Goal: Transaction & Acquisition: Purchase product/service

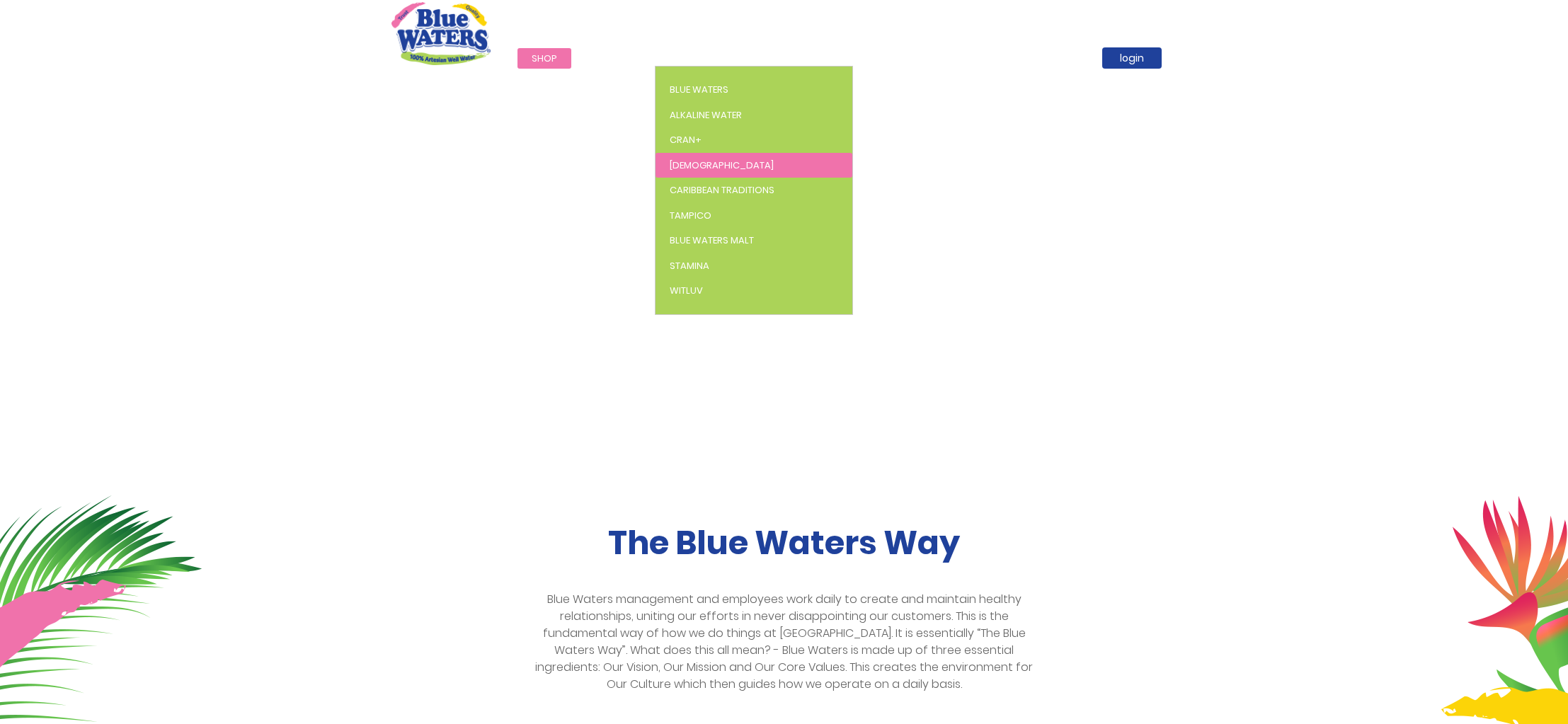
scroll to position [1, 0]
click at [674, 163] on span "[DEMOGRAPHIC_DATA]" at bounding box center [721, 165] width 104 height 14
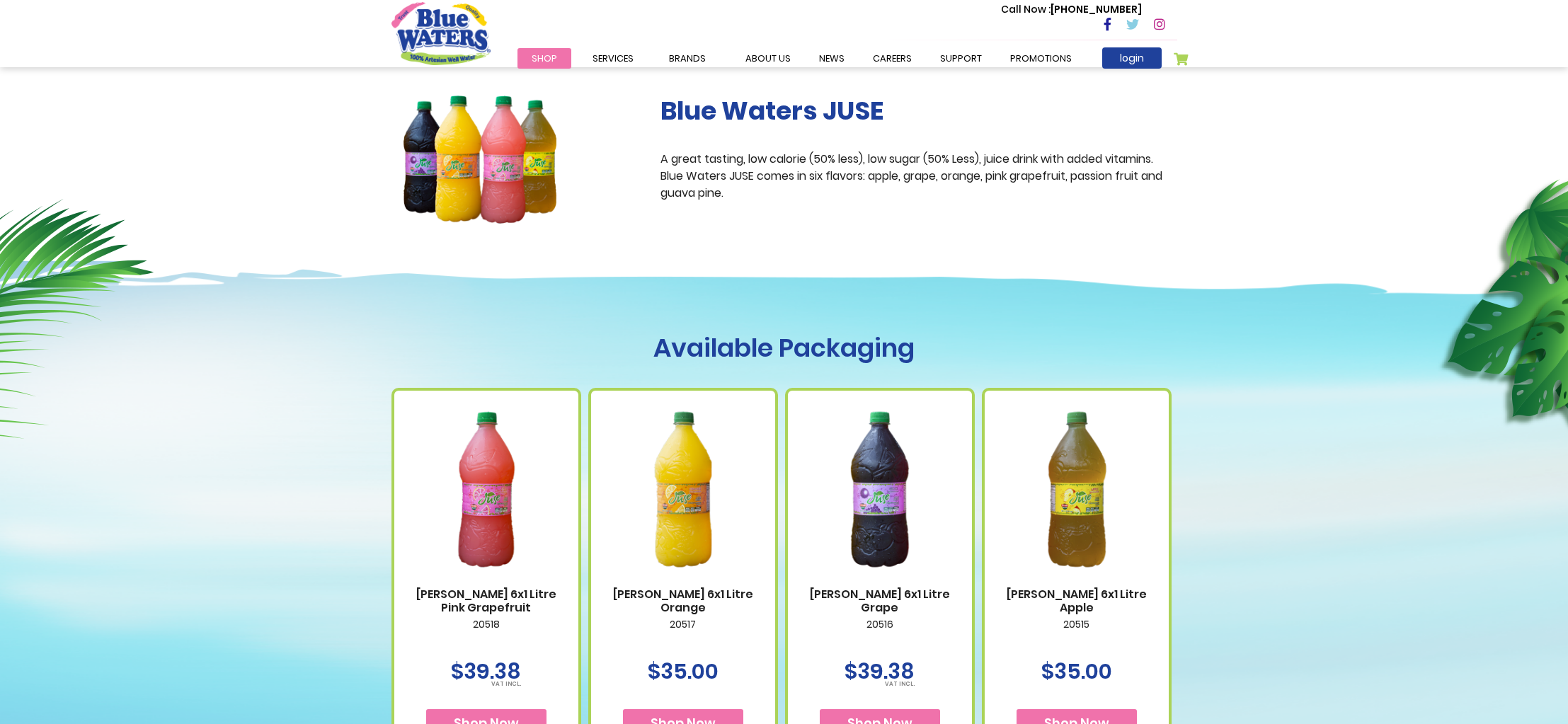
scroll to position [250, 0]
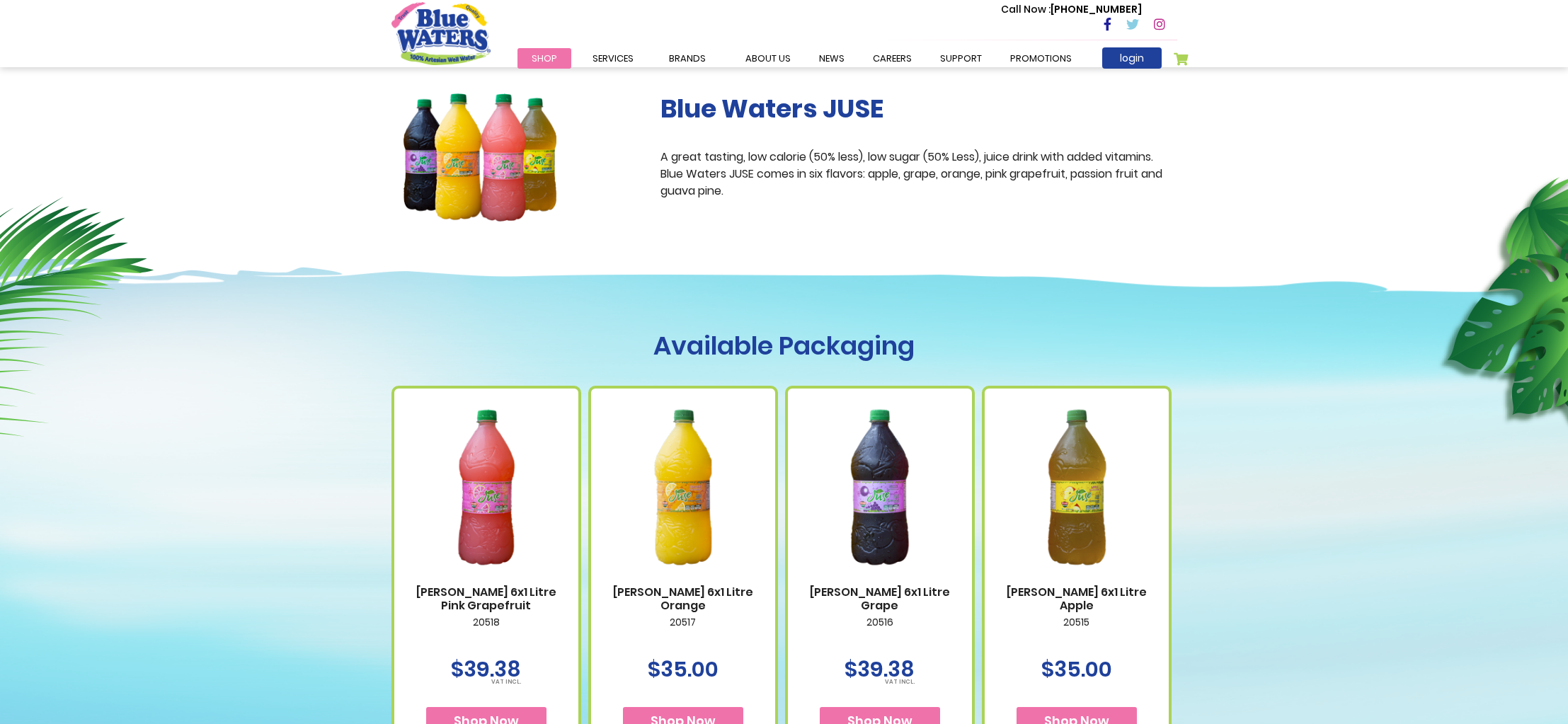
click at [882, 508] on img at bounding box center [880, 486] width 156 height 194
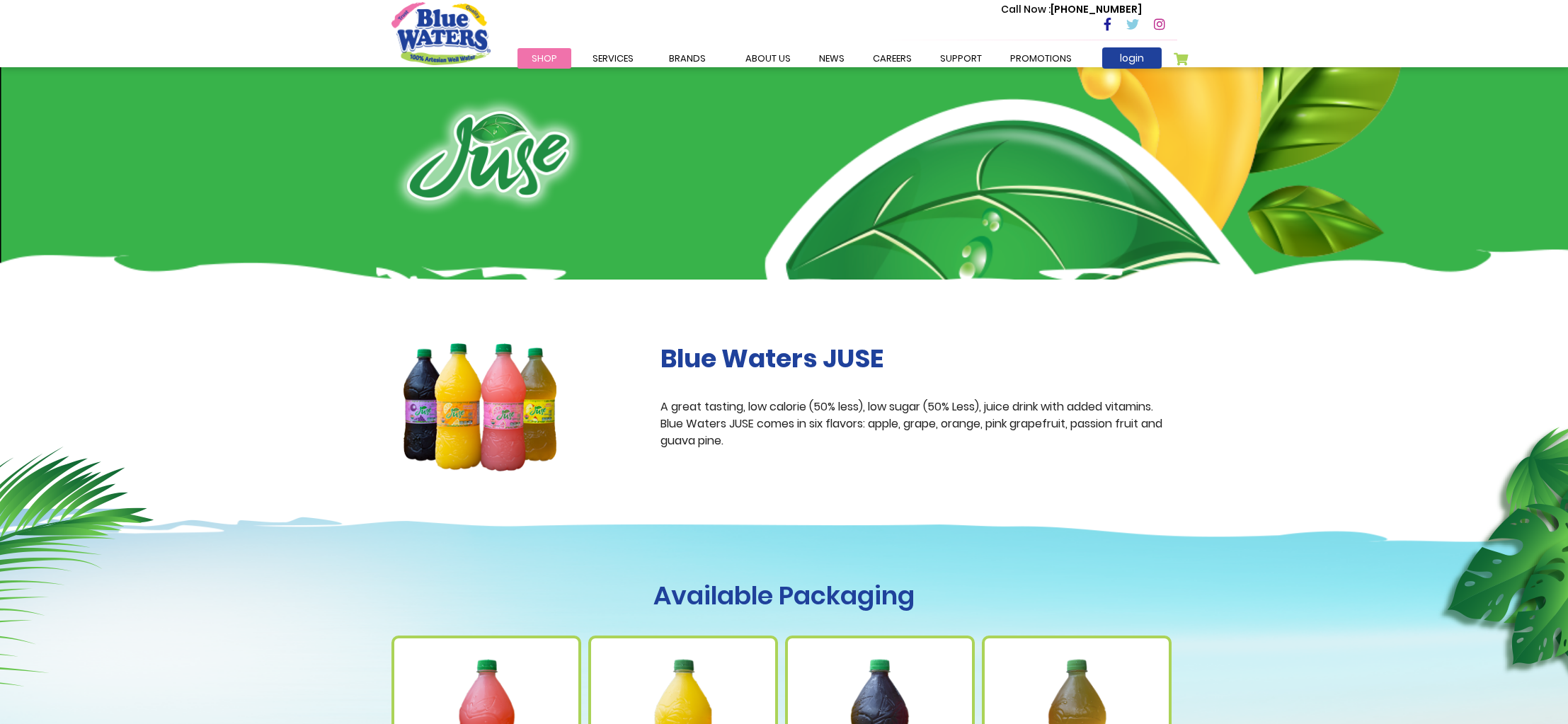
scroll to position [2, 0]
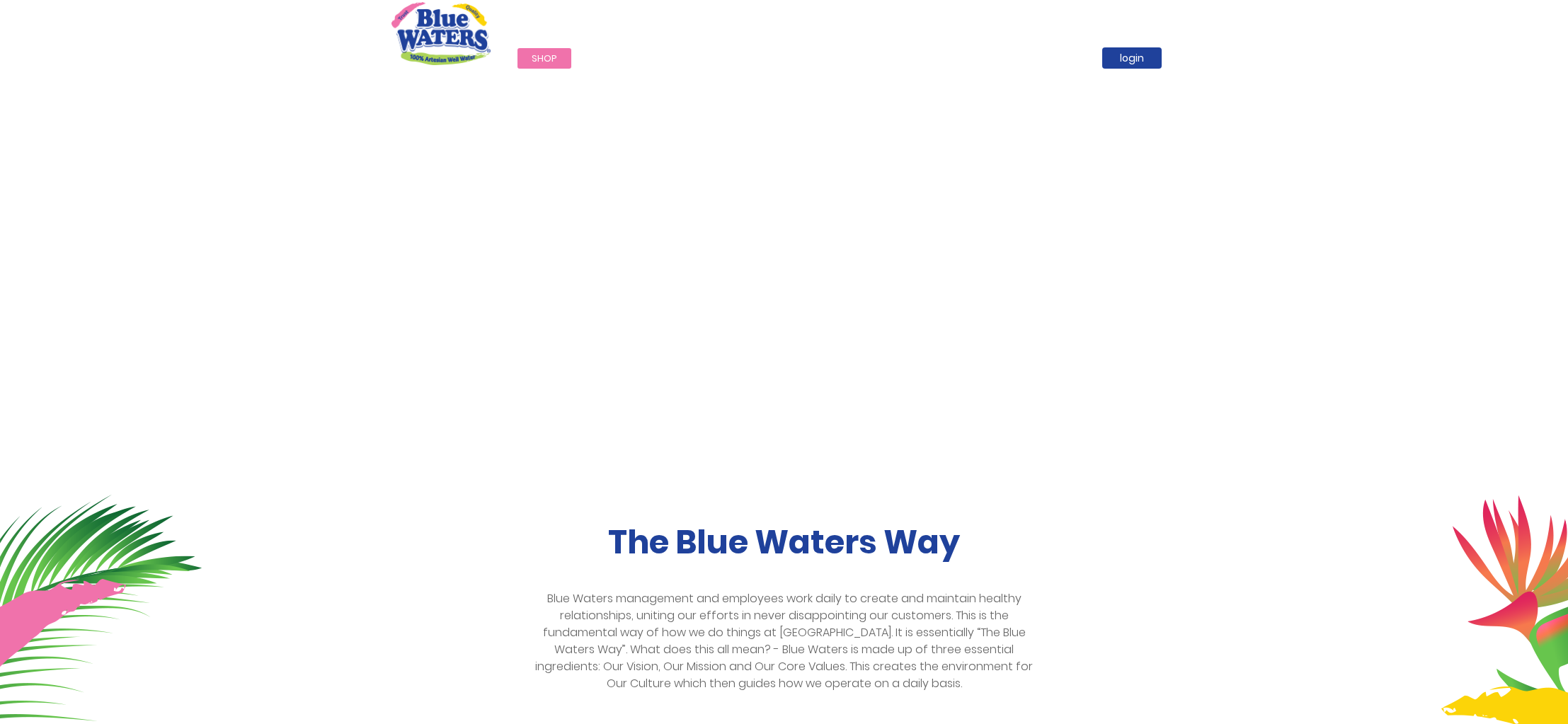
scroll to position [1, 0]
